Goal: Navigation & Orientation: Find specific page/section

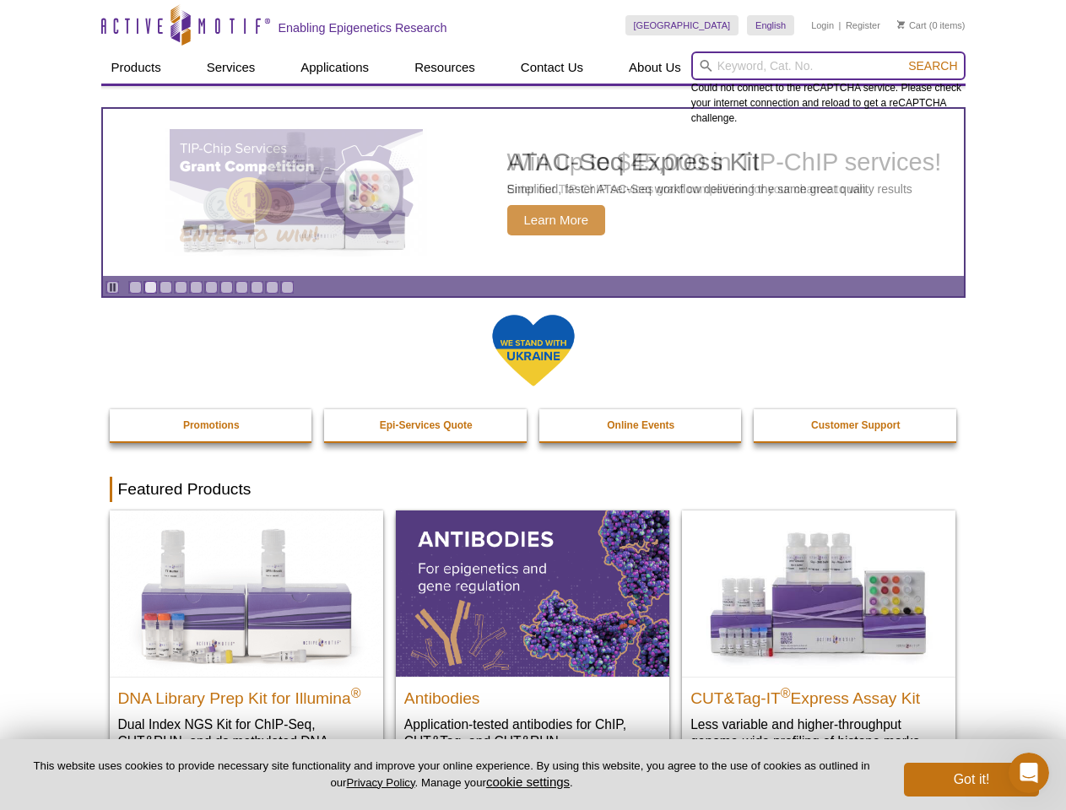
click at [828, 66] on input "search" at bounding box center [828, 65] width 274 height 29
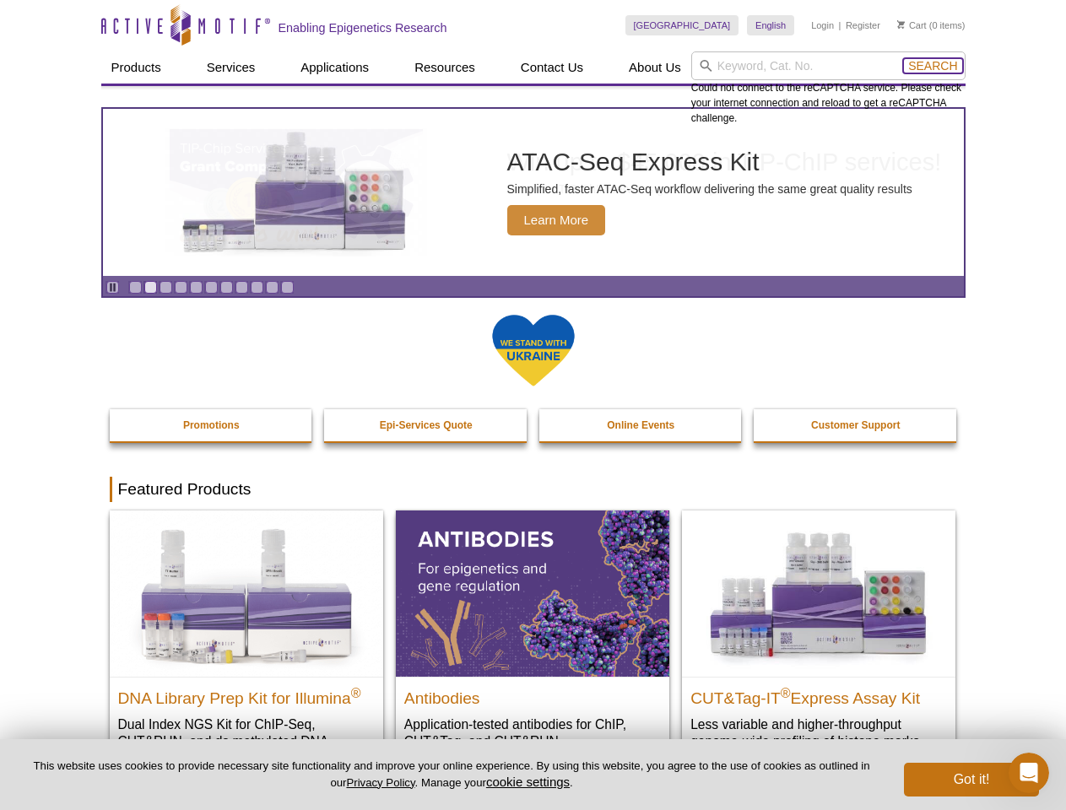
click at [933, 66] on span "Search" at bounding box center [932, 66] width 49 height 14
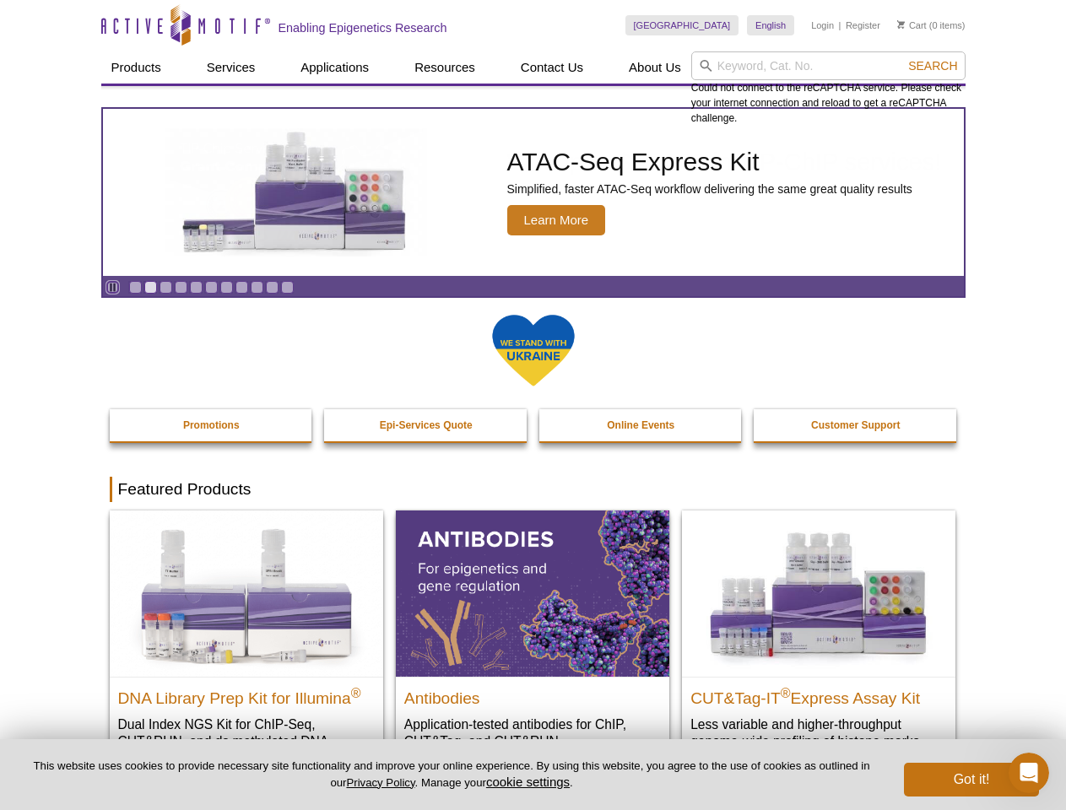
click at [112, 287] on icon "Pause" at bounding box center [112, 287] width 11 height 11
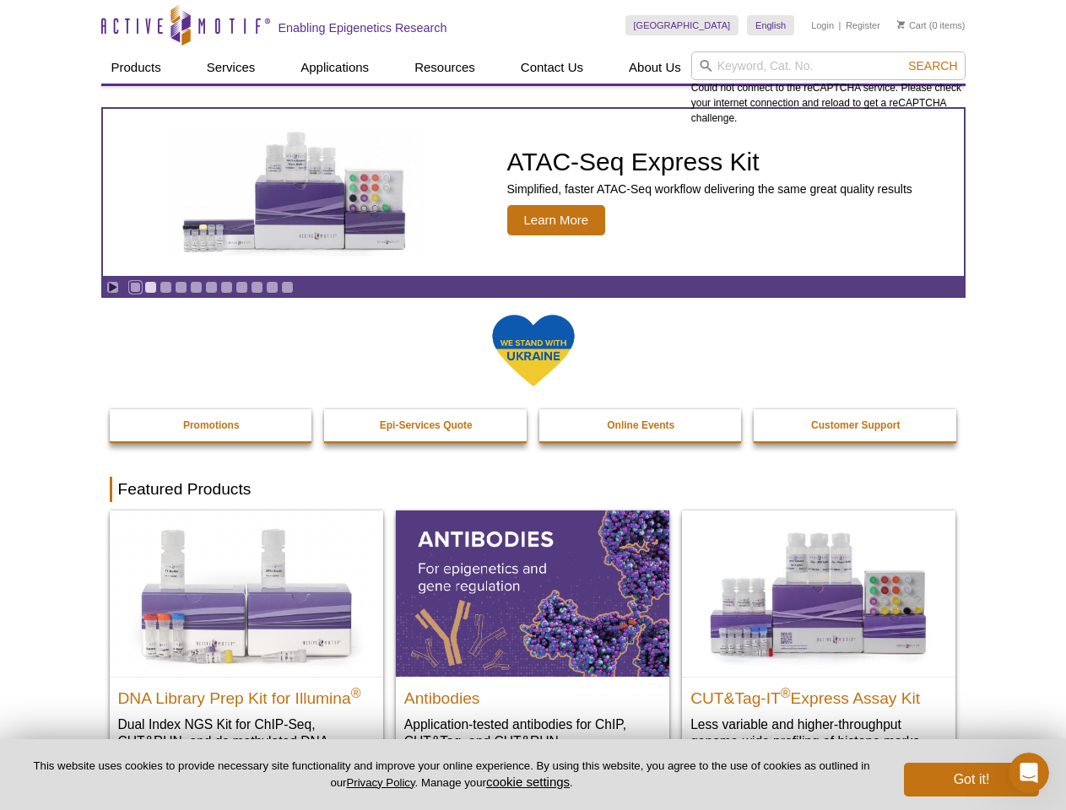
click at [135, 287] on link "Go to slide 1" at bounding box center [135, 287] width 13 height 13
click at [150, 287] on link "Go to slide 2" at bounding box center [150, 287] width 13 height 13
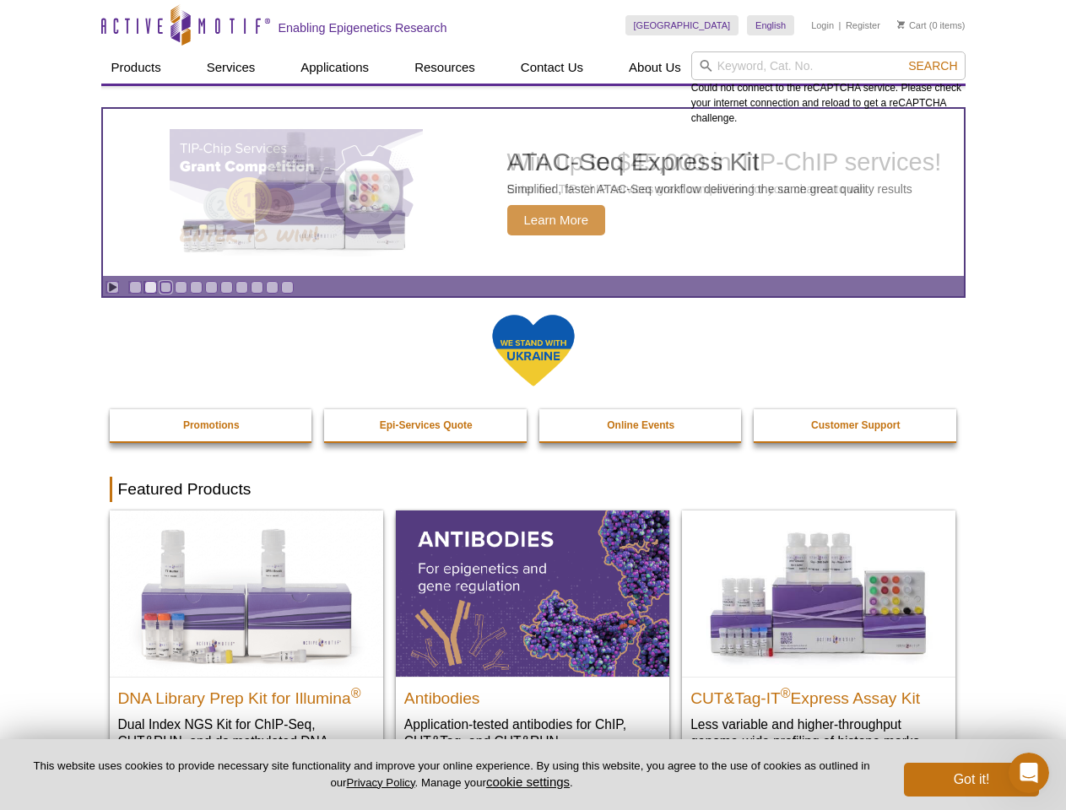
click at [165, 287] on link "Go to slide 3" at bounding box center [166, 287] width 13 height 13
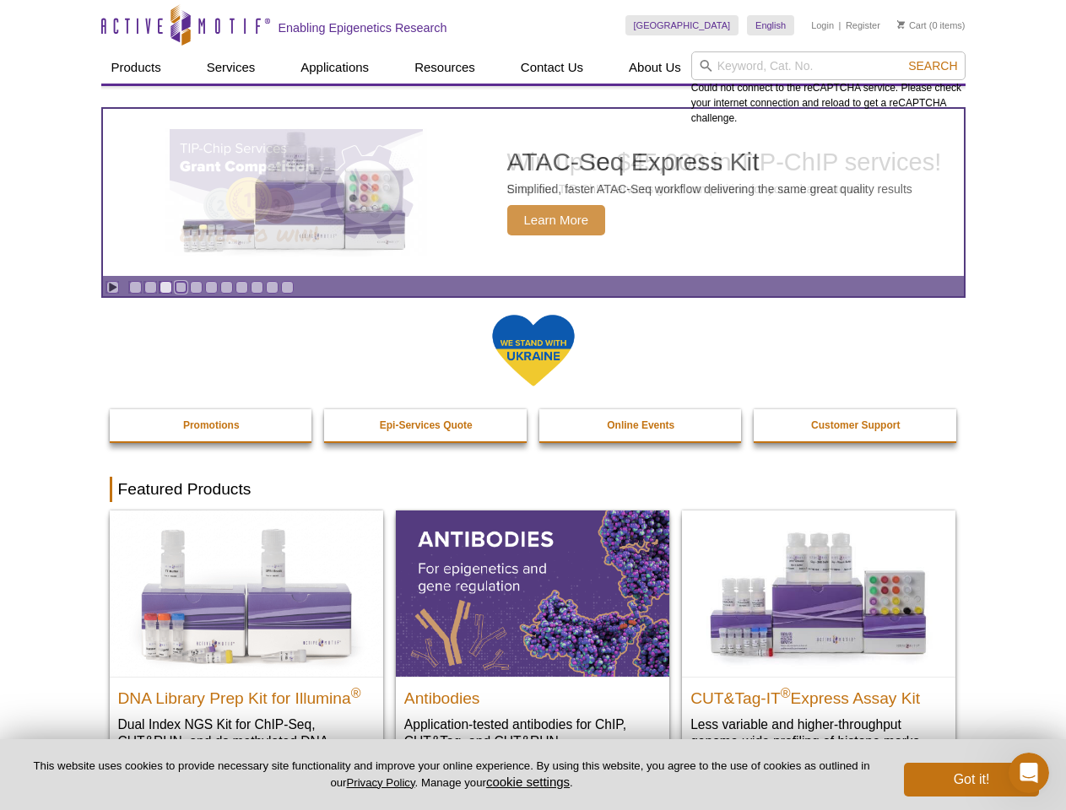
click at [181, 287] on link "Go to slide 4" at bounding box center [181, 287] width 13 height 13
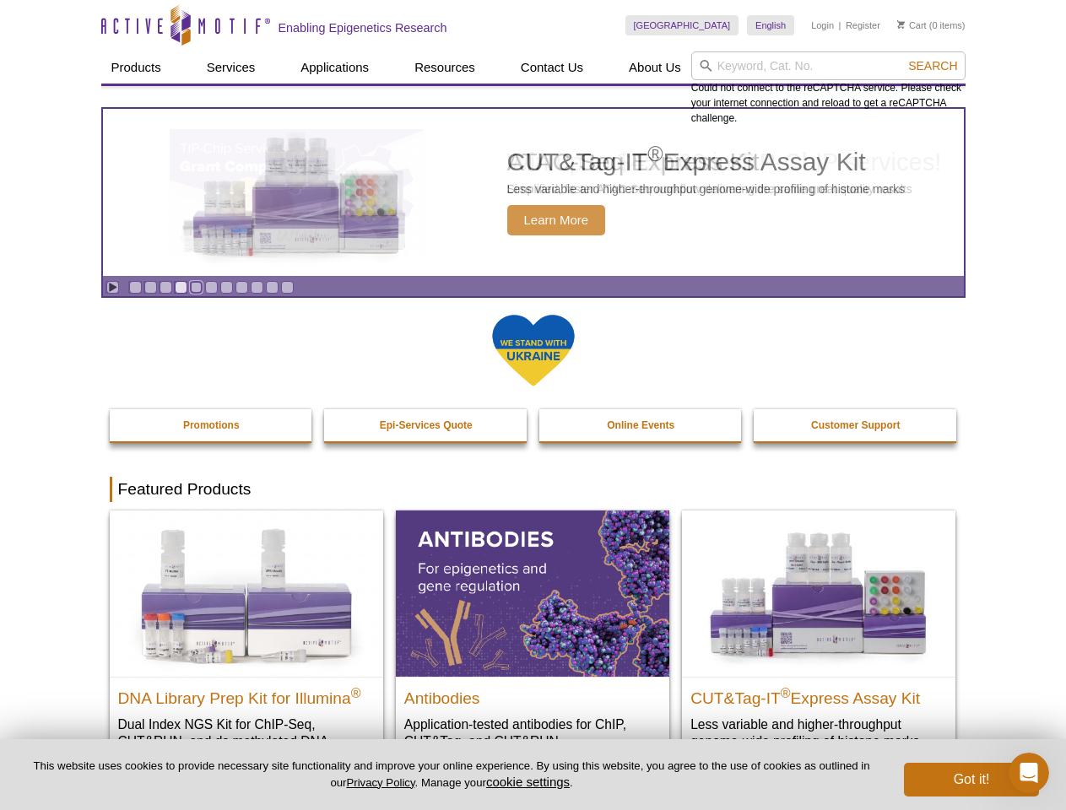
click at [196, 287] on link "Go to slide 5" at bounding box center [196, 287] width 13 height 13
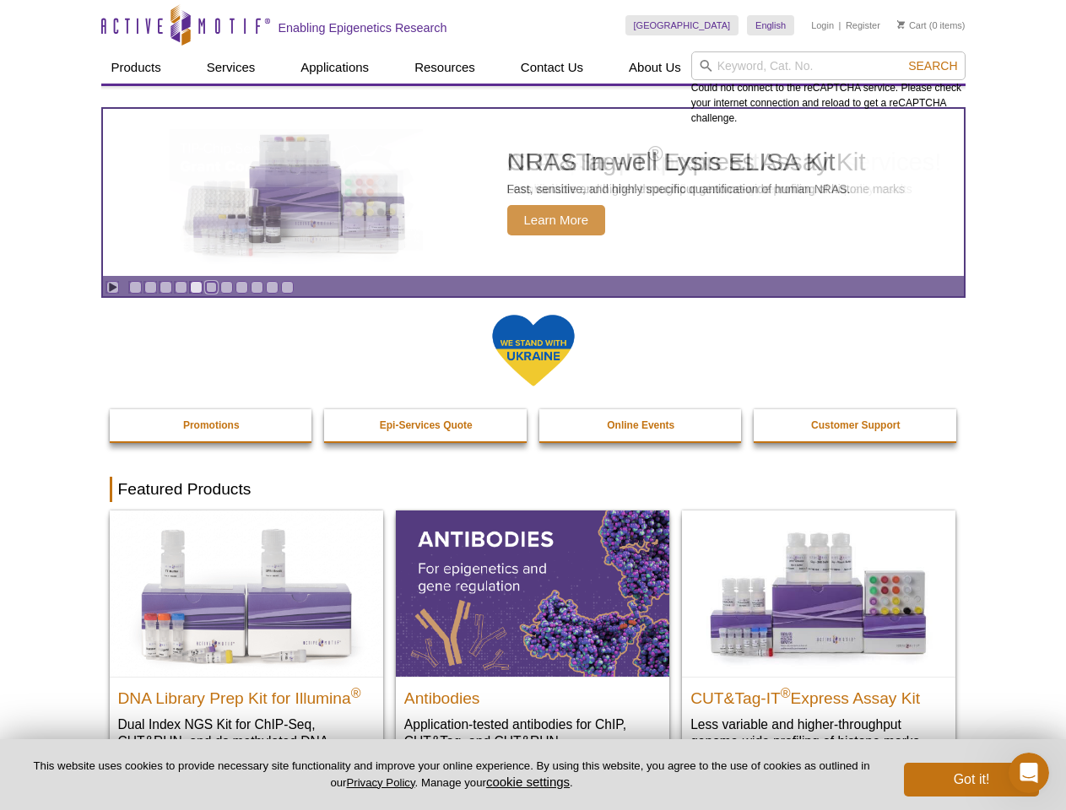
click at [211, 287] on link "Go to slide 6" at bounding box center [211, 287] width 13 height 13
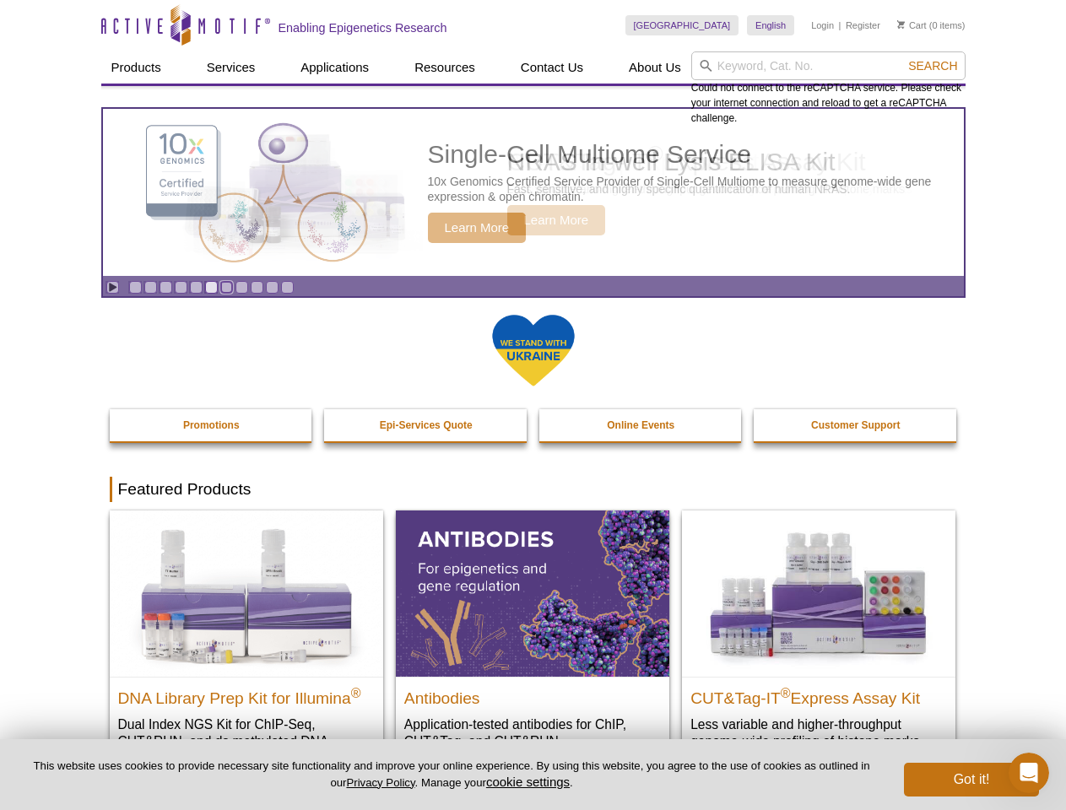
click at [226, 287] on link "Go to slide 7" at bounding box center [226, 287] width 13 height 13
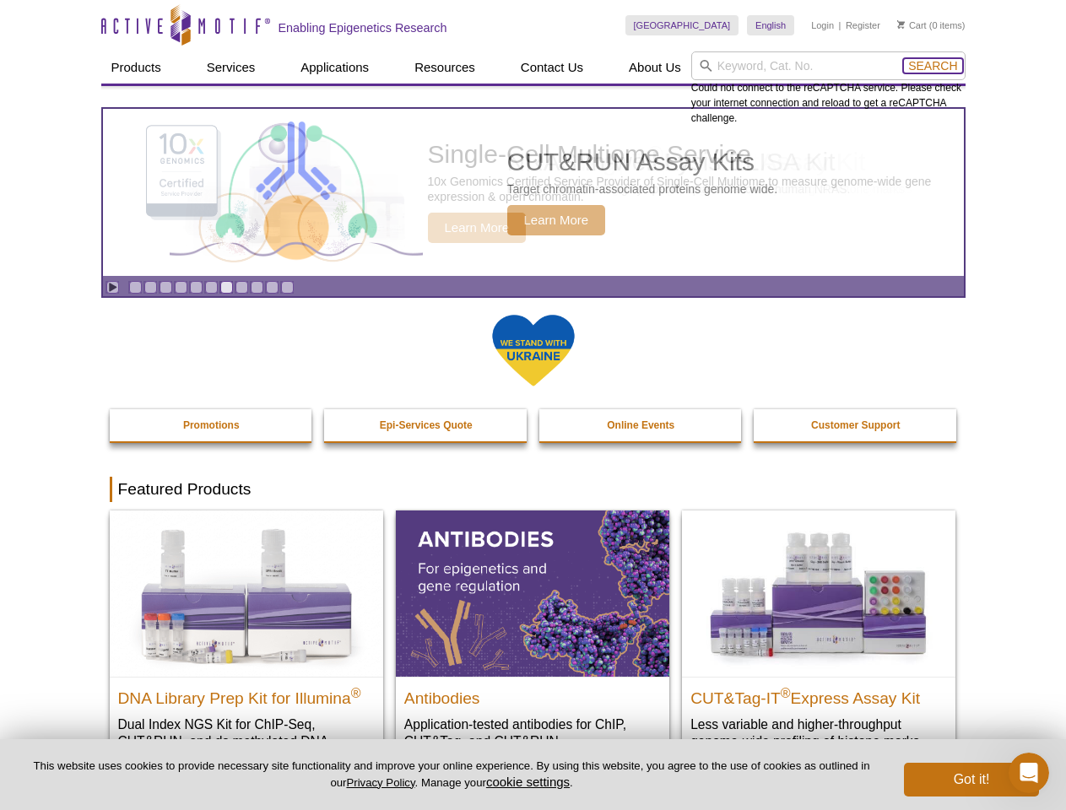
click at [933, 66] on span "Search" at bounding box center [932, 66] width 49 height 14
